Goal: Book appointment/travel/reservation

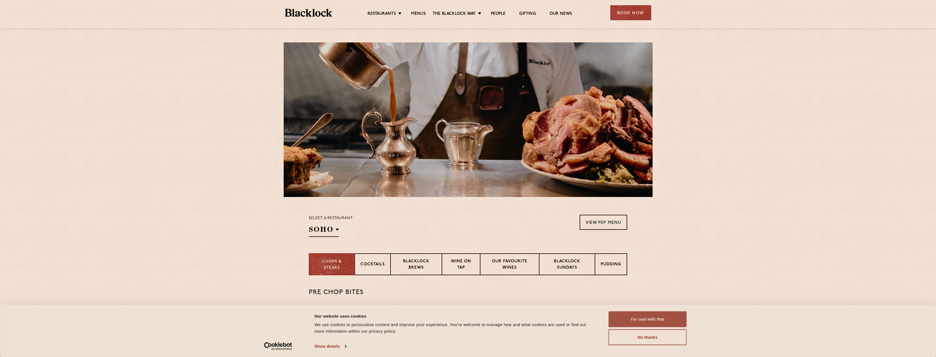
click at [667, 321] on button "I'm cool with that" at bounding box center [648, 319] width 78 height 16
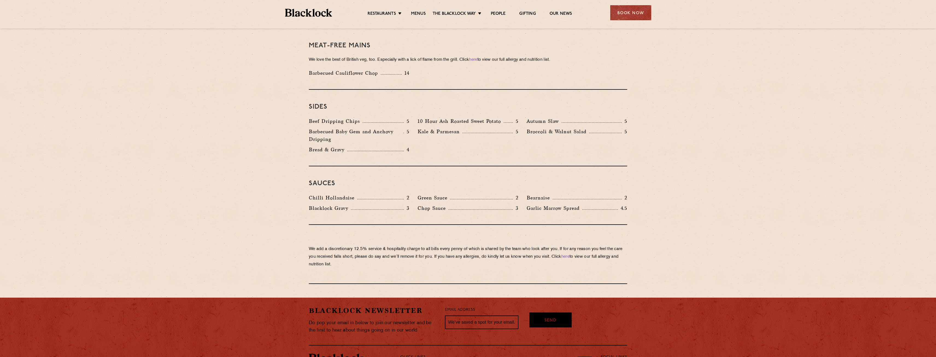
scroll to position [822, 0]
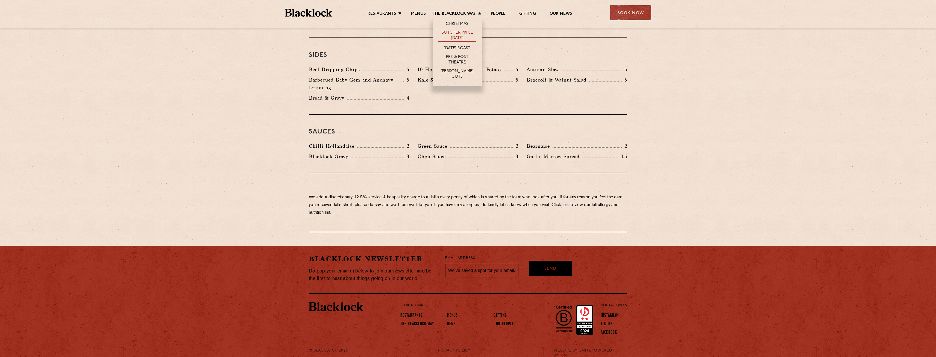
click at [464, 32] on link "Butcher Price [DATE]" at bounding box center [457, 35] width 38 height 11
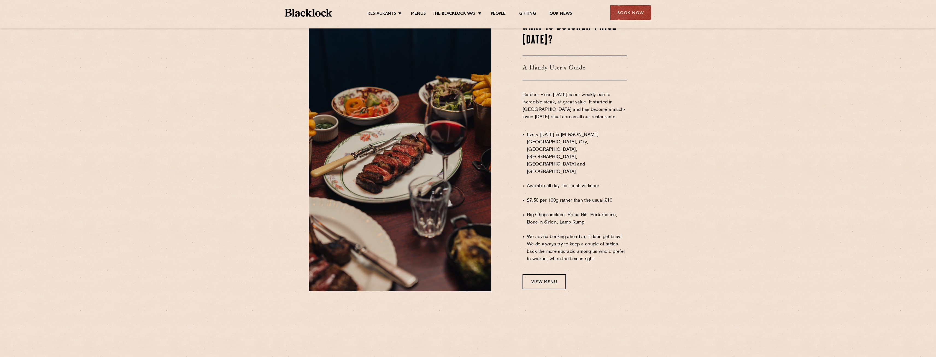
scroll to position [301, 0]
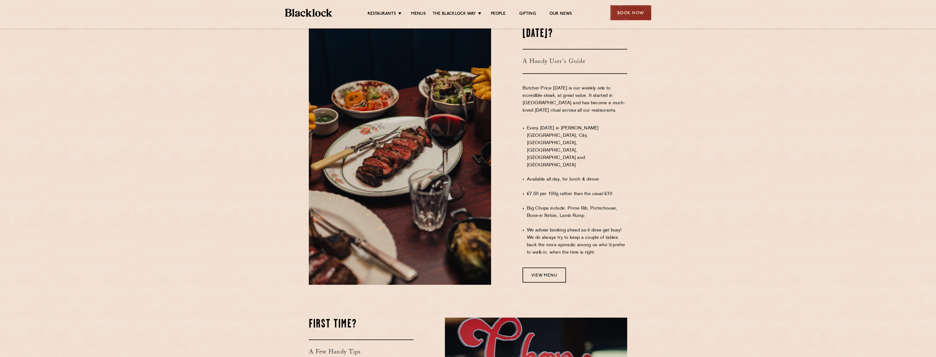
click at [637, 15] on div "Book Now" at bounding box center [631, 12] width 41 height 15
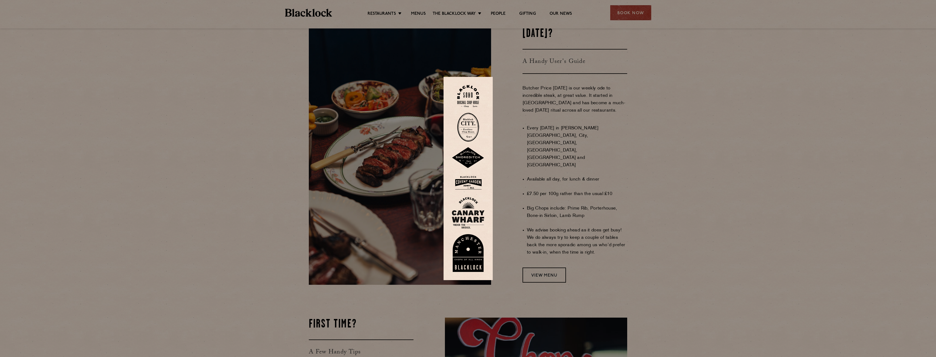
click at [471, 135] on img at bounding box center [468, 127] width 22 height 29
